Goal: Transaction & Acquisition: Purchase product/service

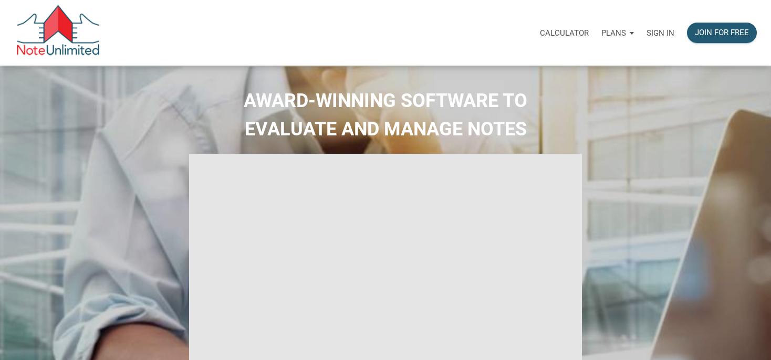
click at [652, 32] on p "Sign in" at bounding box center [661, 32] width 28 height 9
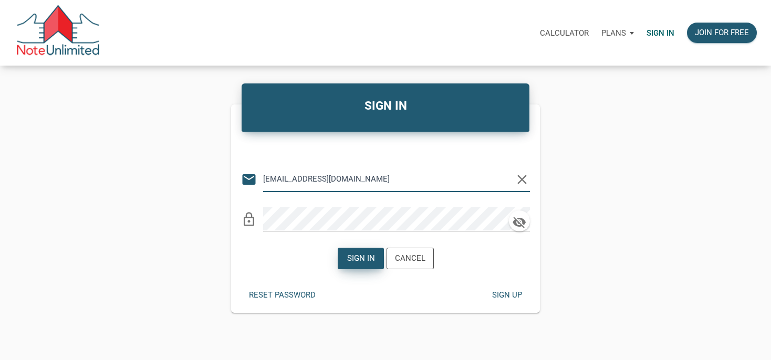
type input "manage@winwinsolutionstrust.com"
click at [354, 265] on div "Sign in" at bounding box center [360, 258] width 45 height 20
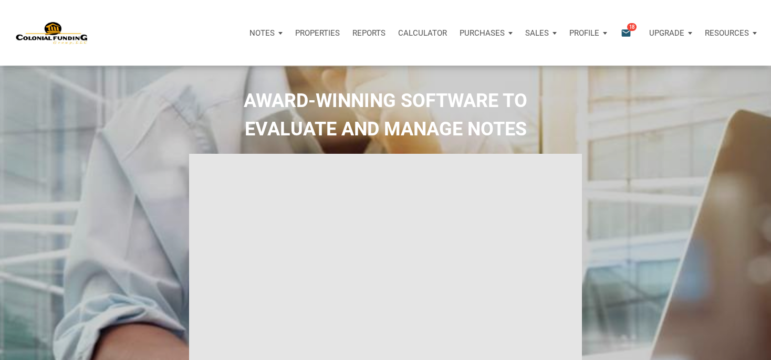
type input "Introduction to new features"
select select
click at [627, 33] on icon "email" at bounding box center [626, 33] width 13 height 12
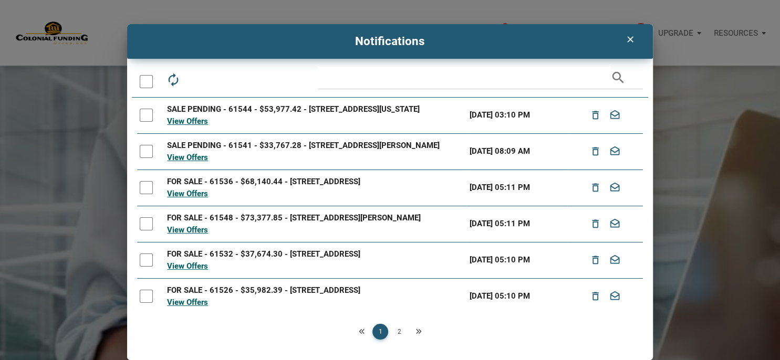
click at [624, 36] on icon "clear" at bounding box center [630, 39] width 13 height 11
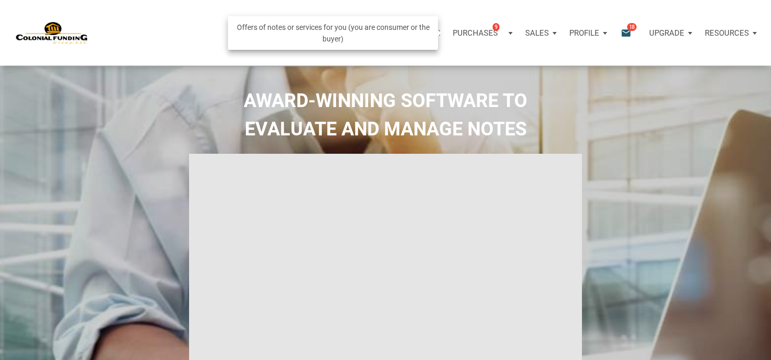
click at [472, 33] on p "Purchases" at bounding box center [475, 32] width 45 height 9
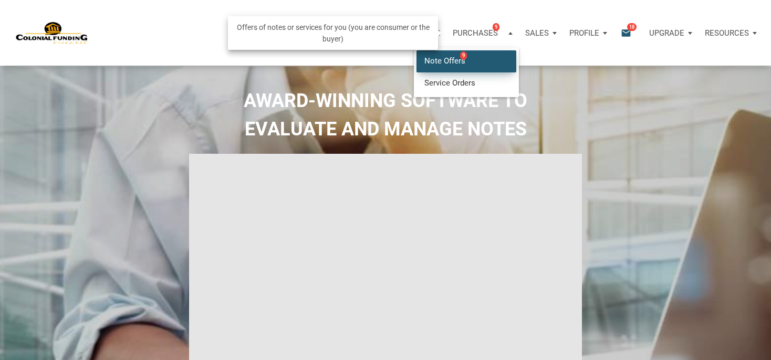
click at [443, 60] on link "Note Offers 9" at bounding box center [467, 61] width 100 height 22
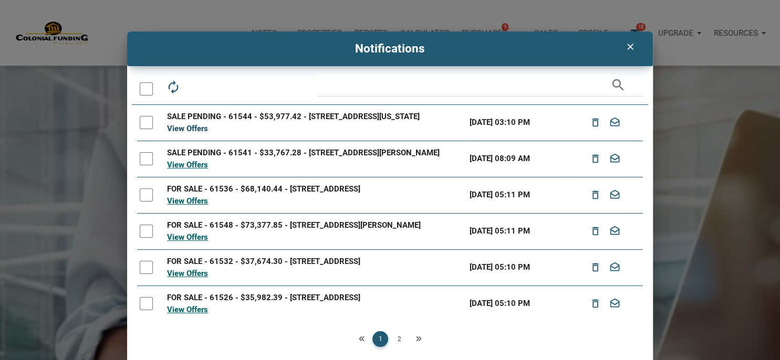
click at [188, 133] on link "View Offers" at bounding box center [187, 128] width 41 height 9
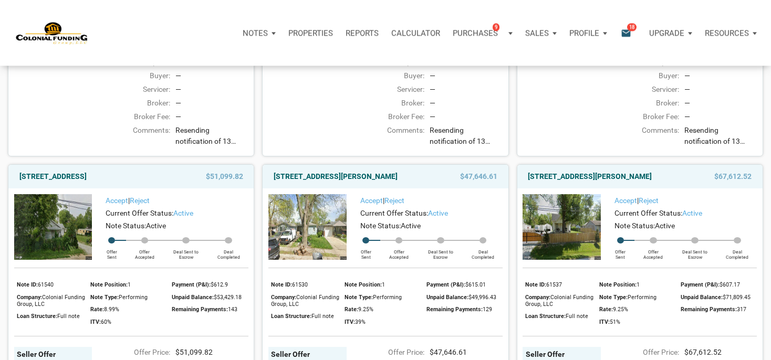
scroll to position [333, 0]
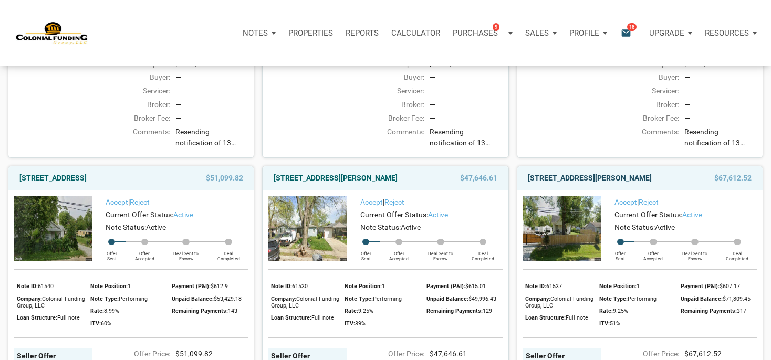
click at [592, 184] on link "2051 Perkins Avenue, Indianapolis, IN, 46203" at bounding box center [590, 178] width 124 height 13
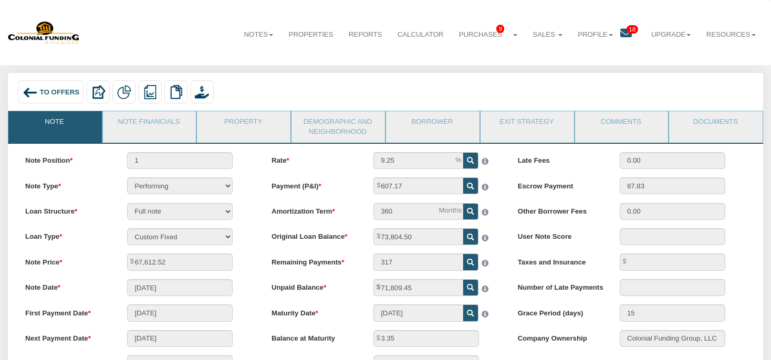
click at [57, 94] on span "To Offers" at bounding box center [59, 92] width 39 height 8
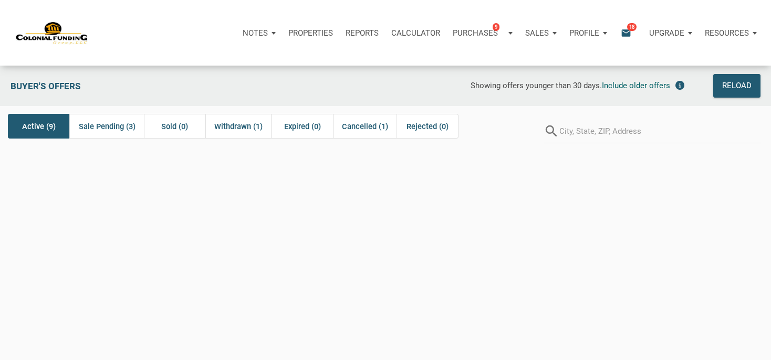
click at [48, 132] on span "Active (9)" at bounding box center [39, 126] width 34 height 13
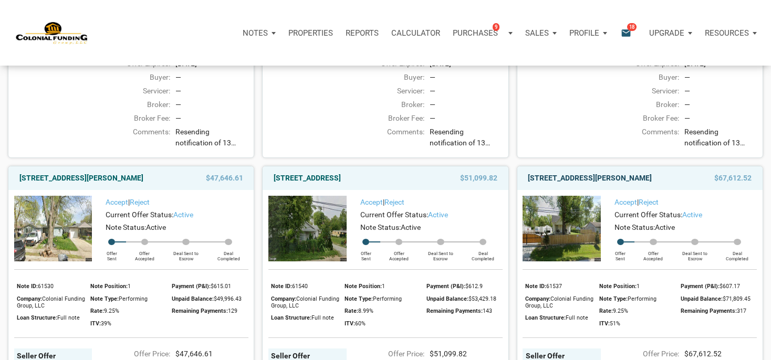
scroll to position [388, 0]
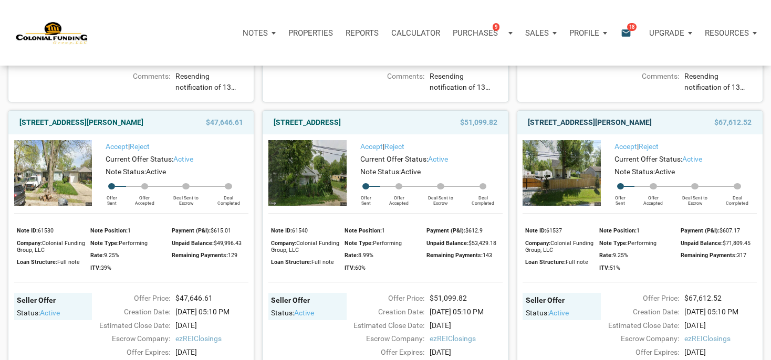
click at [588, 129] on link "[STREET_ADDRESS][PERSON_NAME]" at bounding box center [590, 122] width 124 height 13
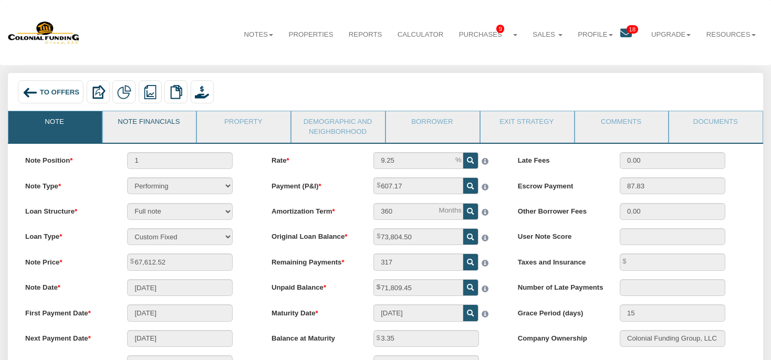
click at [172, 128] on link "Note Financials" at bounding box center [149, 124] width 92 height 26
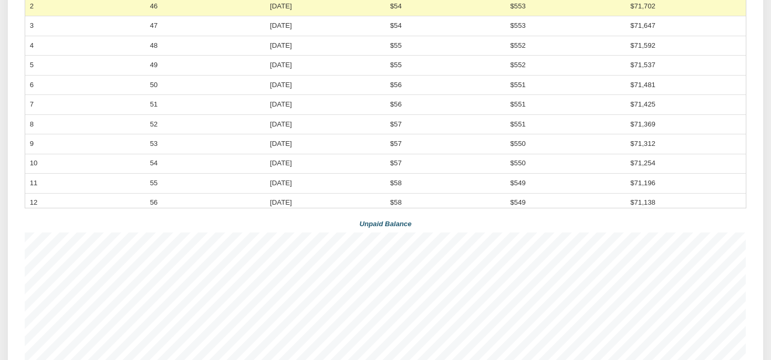
scroll to position [111, 0]
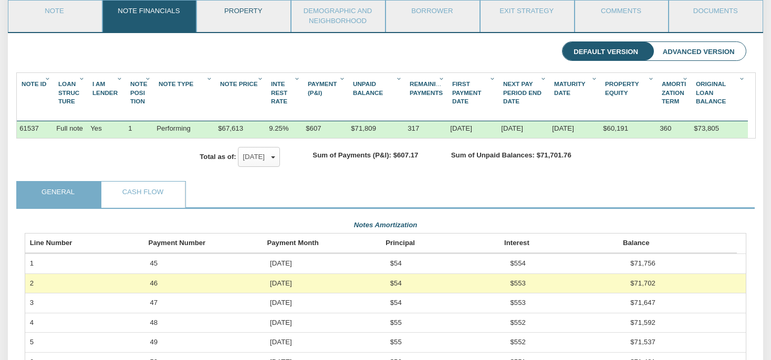
click at [264, 24] on link "Property" at bounding box center [243, 14] width 92 height 26
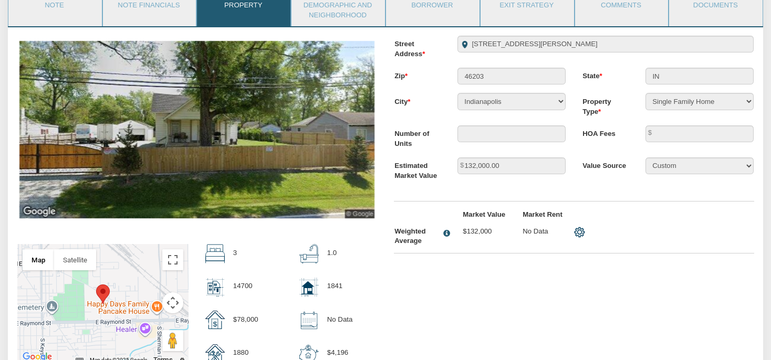
scroll to position [8, 0]
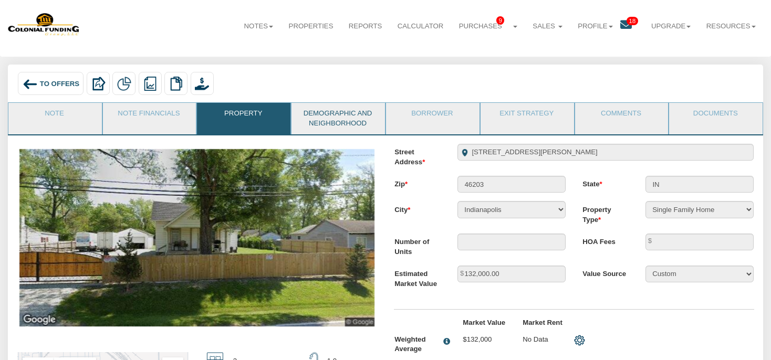
click at [354, 112] on link "Demographic and Neighborhood" at bounding box center [338, 118] width 92 height 31
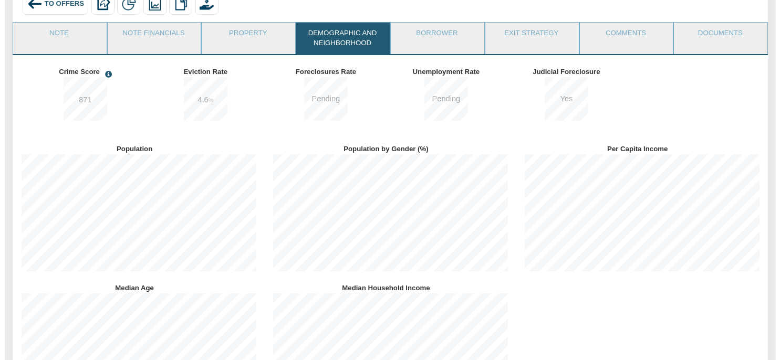
scroll to position [0, 0]
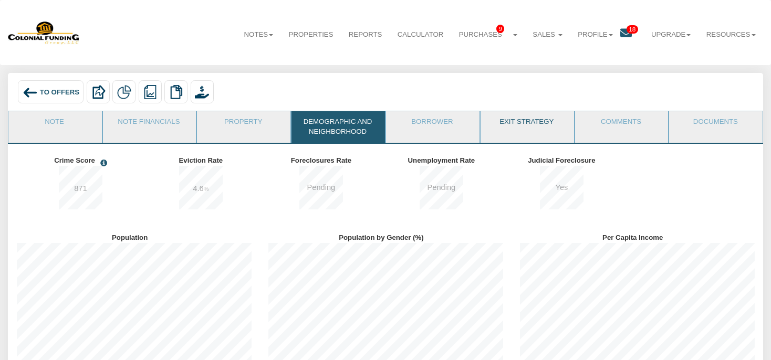
click at [559, 129] on link "Exit Strategy" at bounding box center [527, 124] width 92 height 26
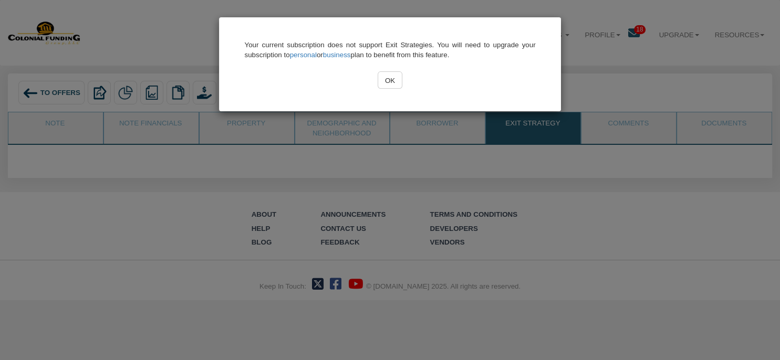
click at [397, 80] on input "OK" at bounding box center [390, 79] width 25 height 17
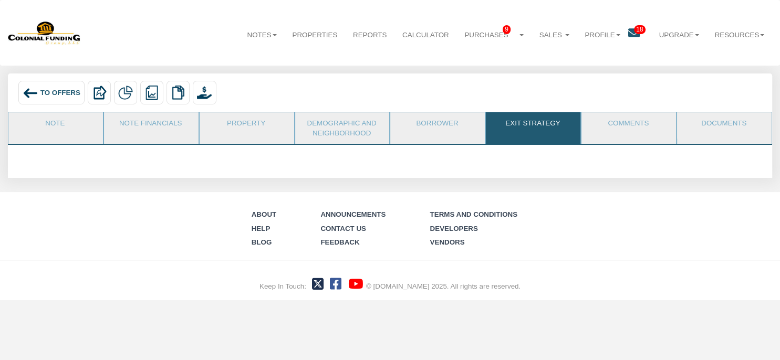
click at [688, 138] on link "Documents" at bounding box center [724, 125] width 94 height 26
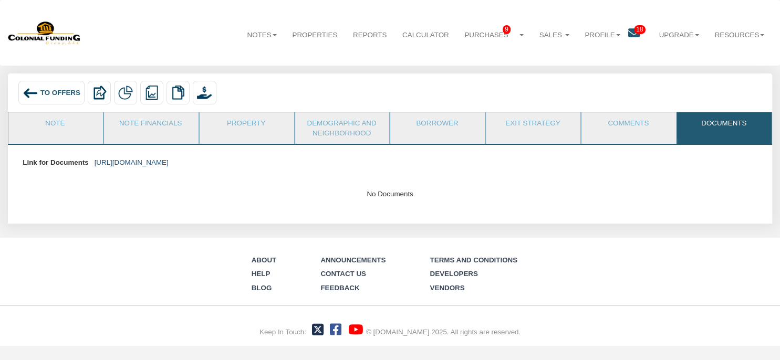
click at [169, 161] on link "https://colonialfundinggroup.sharepoint.com/:f:/s/operationsteam/Eo1o7F-9AcxJjE…" at bounding box center [132, 163] width 74 height 8
